Goal: Task Accomplishment & Management: Complete application form

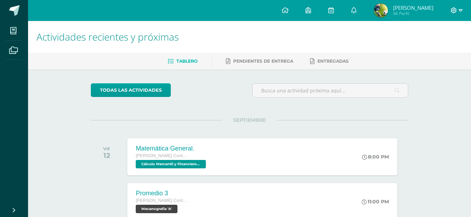
click at [457, 10] on span at bounding box center [457, 11] width 12 height 8
click at [430, 49] on span "Cerrar sesión" at bounding box center [439, 48] width 32 height 7
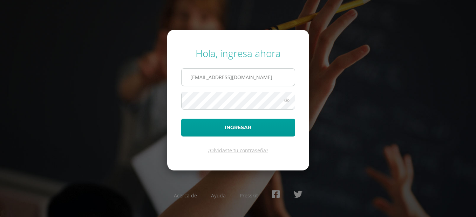
click at [263, 74] on input "[EMAIL_ADDRESS][DOMAIN_NAME]" at bounding box center [238, 77] width 113 height 17
type input "2"
click at [177, 114] on form "Hola, ingresa ahora Ingresar ¿Olvidaste tu contraseña?" at bounding box center [238, 100] width 142 height 141
click at [228, 76] on input "text" at bounding box center [238, 77] width 113 height 17
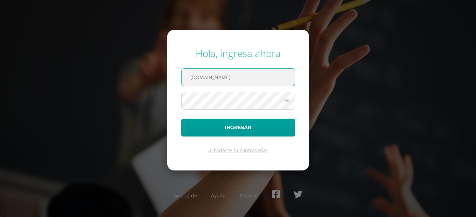
click at [198, 77] on input "564laestrella.edu.gt" at bounding box center [238, 77] width 113 height 17
type input "564@laestrella.edu.gt"
click at [286, 102] on icon at bounding box center [286, 100] width 9 height 8
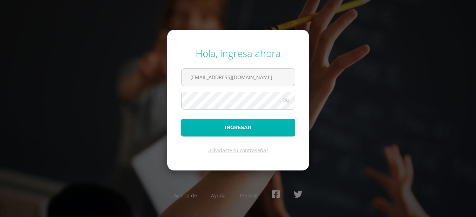
click at [215, 128] on button "Ingresar" at bounding box center [238, 128] width 114 height 18
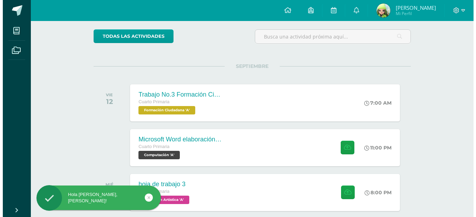
scroll to position [66, 0]
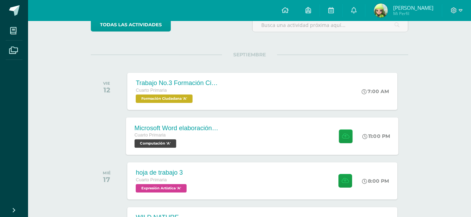
click at [251, 143] on div "Microsoft Word elaboración redacción y personalización de documentos Cuarto Pri…" at bounding box center [262, 136] width 272 height 38
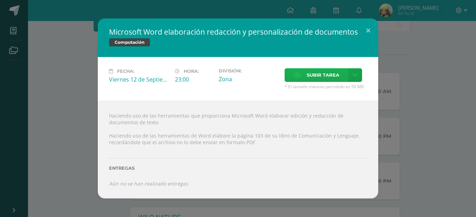
click at [310, 75] on span "Subir tarea" at bounding box center [323, 75] width 33 height 13
click at [0, 0] on input "Subir tarea" at bounding box center [0, 0] width 0 height 0
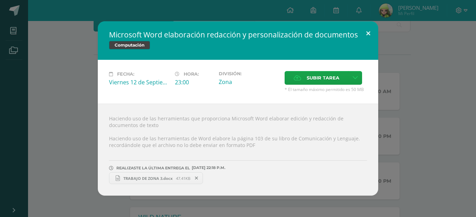
click at [371, 34] on button at bounding box center [368, 33] width 20 height 24
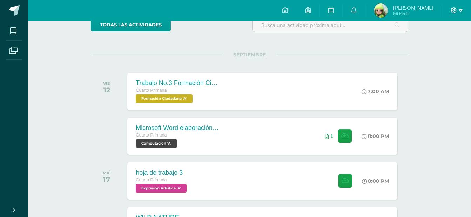
click at [454, 13] on icon at bounding box center [454, 10] width 6 height 6
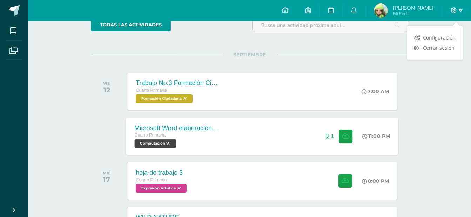
click at [301, 139] on div "Microsoft Word elaboración redacción y personalización de documentos Cuarto Pri…" at bounding box center [262, 136] width 272 height 38
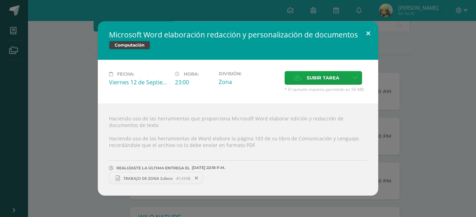
click at [369, 33] on button at bounding box center [368, 33] width 20 height 24
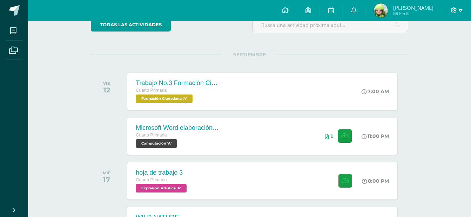
click at [455, 12] on icon at bounding box center [454, 10] width 6 height 6
click at [435, 137] on div "Actividades recientes y próximas Tablero Pendientes de entrega Entregadas todas…" at bounding box center [249, 164] width 443 height 419
click at [442, 65] on div "Actividades recientes y próximas Tablero Pendientes de entrega Entregadas todas…" at bounding box center [249, 164] width 443 height 419
click at [346, 136] on icon at bounding box center [345, 136] width 7 height 6
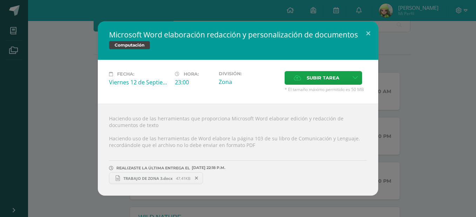
click at [177, 181] on span "47.41KB" at bounding box center [183, 178] width 14 height 5
